Goal: Find specific page/section: Find specific page/section

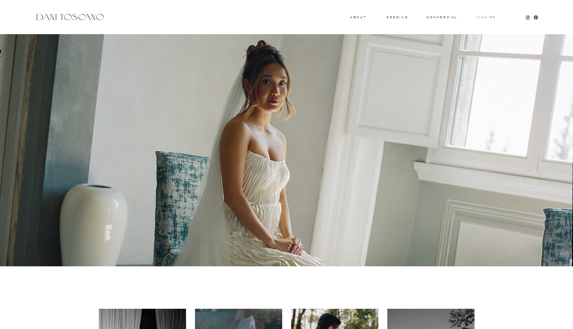
scroll to position [0, 0]
click at [486, 19] on div at bounding box center [286, 16] width 573 height 33
click at [491, 17] on h3 "Inquire" at bounding box center [485, 17] width 21 height 3
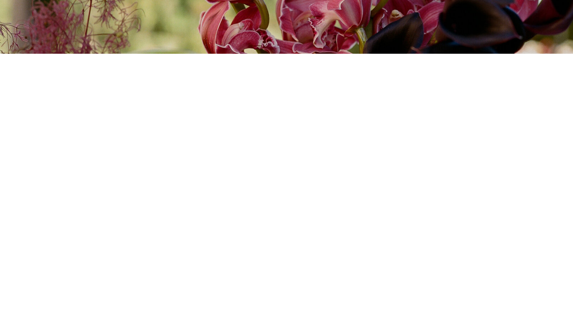
scroll to position [47, 0]
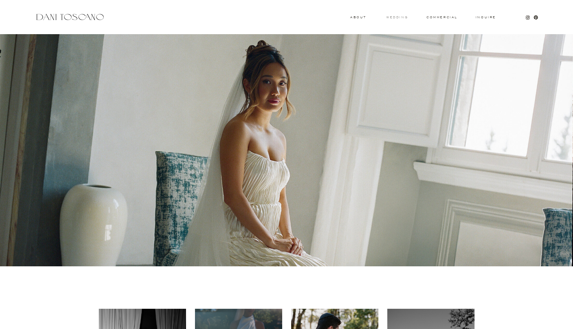
click at [395, 18] on h3 "wedding" at bounding box center [398, 17] width 22 height 2
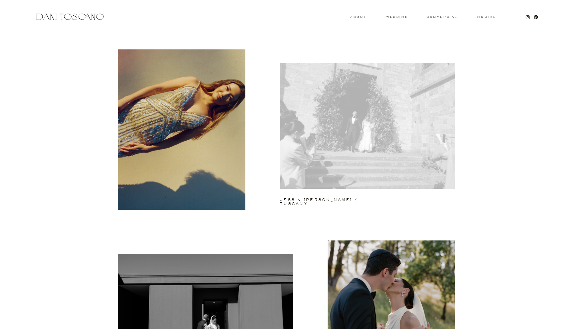
click at [373, 114] on div at bounding box center [368, 126] width 176 height 126
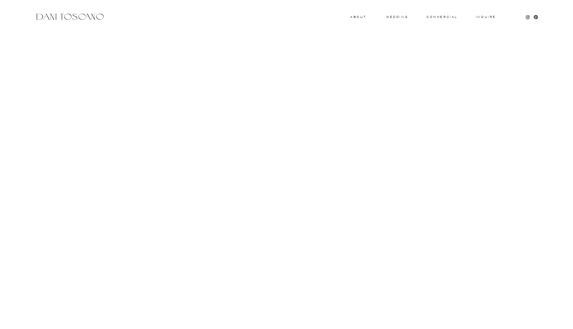
scroll to position [1677, 0]
